Goal: Information Seeking & Learning: Learn about a topic

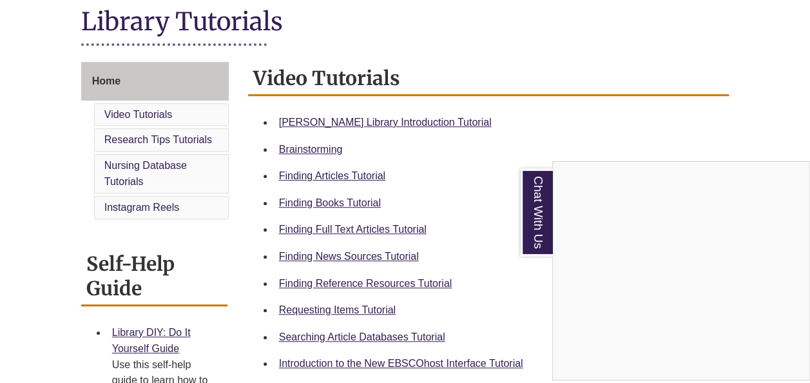
scroll to position [301, 0]
click at [384, 228] on div "Chat With Us" at bounding box center [405, 191] width 810 height 383
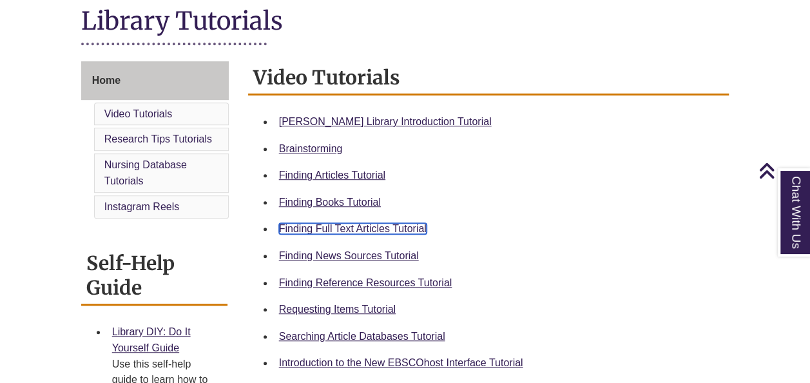
drag, startPoint x: 389, startPoint y: 231, endPoint x: 353, endPoint y: 231, distance: 36.1
click at [353, 231] on link "Finding Full Text Articles Tutorial" at bounding box center [353, 228] width 148 height 11
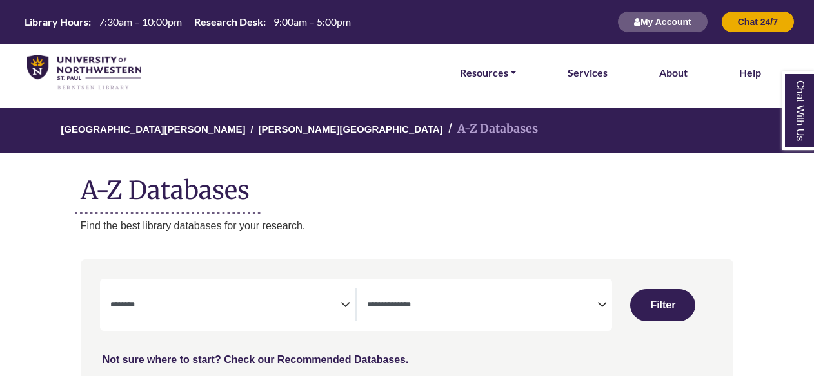
select select "Database Subject Filter"
select select "Database Types Filter"
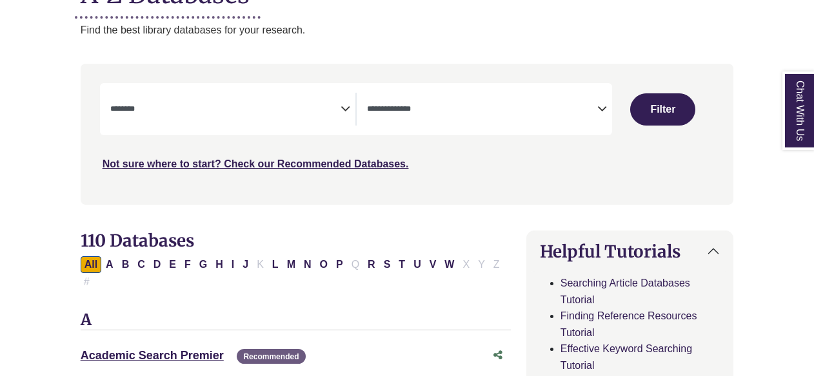
scroll to position [196, 0]
click at [160, 349] on link "Academic Search Premier This link opens in a new window" at bounding box center [152, 355] width 143 height 13
